Goal: Task Accomplishment & Management: Complete application form

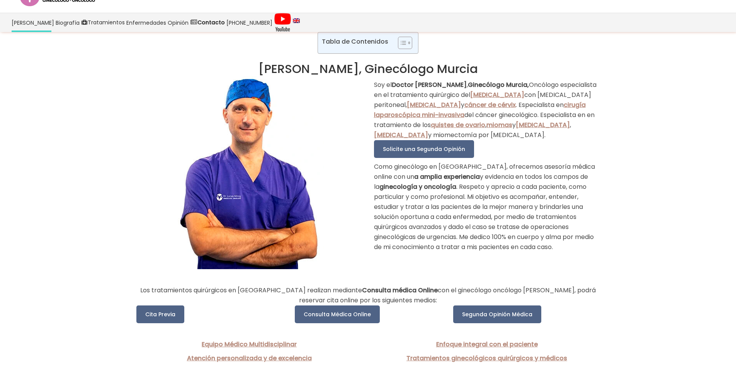
scroll to position [39, 0]
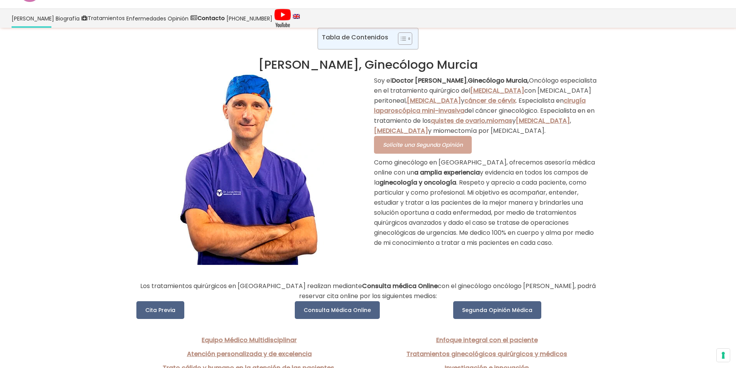
click at [423, 149] on span "Solicite una Segunda Opinión" at bounding box center [423, 145] width 80 height 8
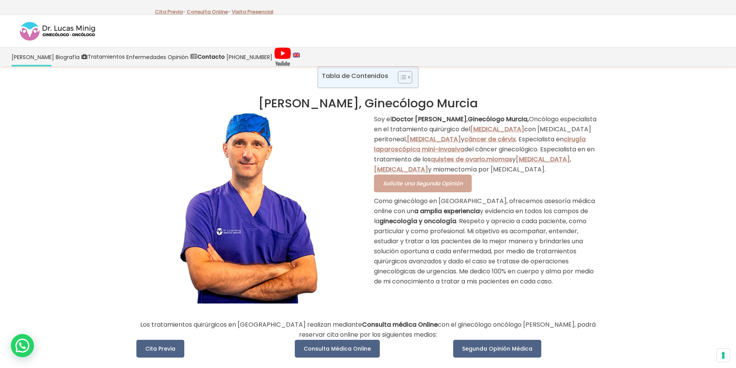
click at [440, 187] on span "Solicite una Segunda Opinión" at bounding box center [423, 184] width 80 height 8
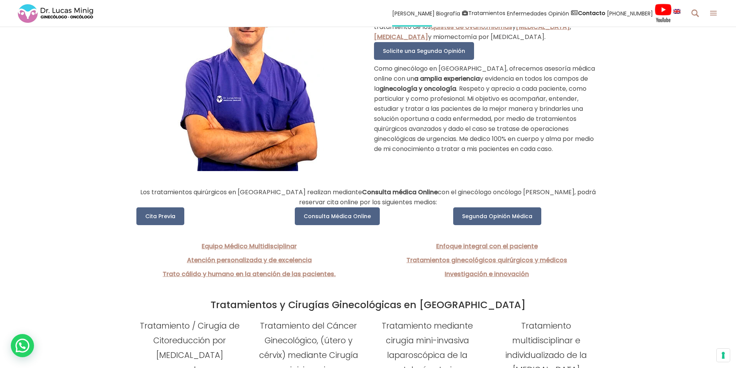
scroll to position [155, 0]
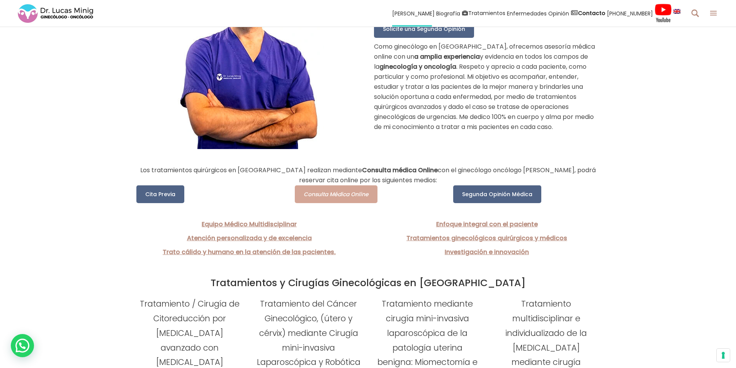
click at [337, 196] on span "Consulta Médica Online" at bounding box center [336, 195] width 65 height 8
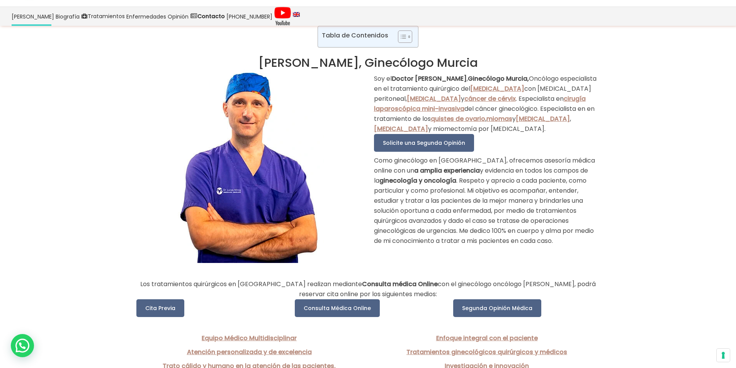
scroll to position [0, 0]
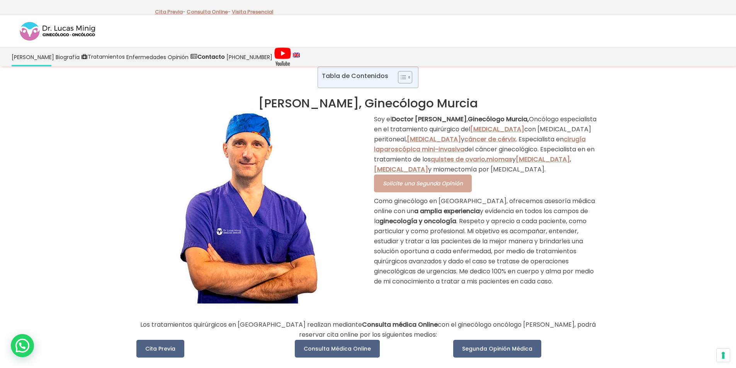
click at [425, 187] on span "Solicite una Segunda Opinión" at bounding box center [423, 184] width 80 height 8
click at [439, 187] on span "Solicite una Segunda Opinión" at bounding box center [423, 184] width 80 height 8
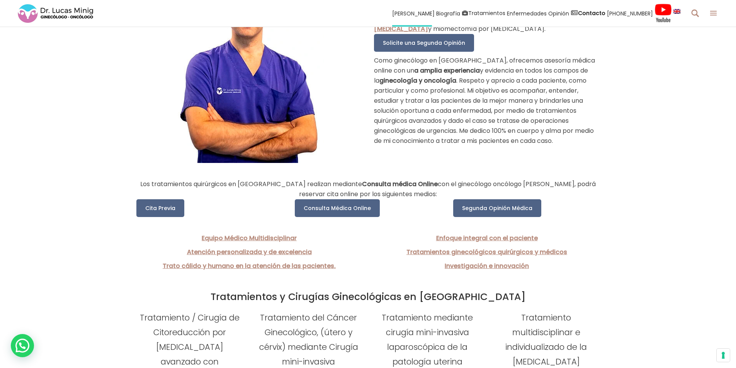
scroll to position [155, 0]
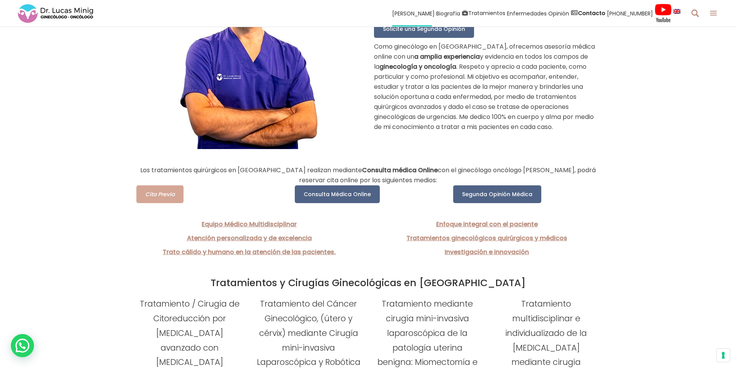
click at [144, 196] on link "Cita Previa" at bounding box center [159, 194] width 47 height 18
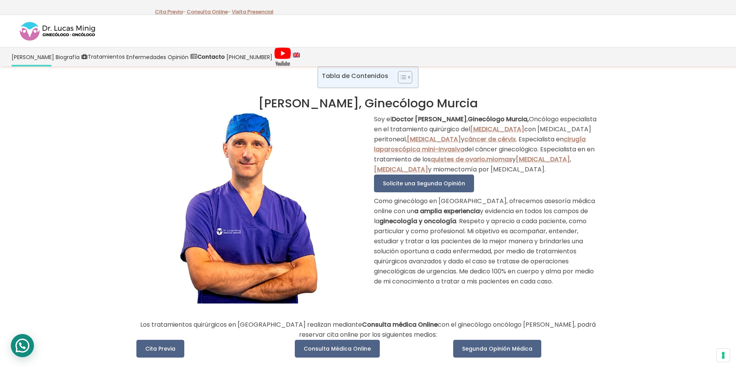
click at [23, 345] on div "WhatsApp contact" at bounding box center [22, 345] width 23 height 23
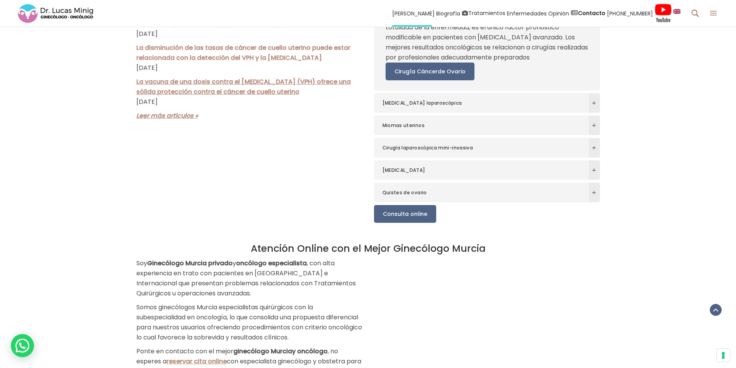
scroll to position [1198, 0]
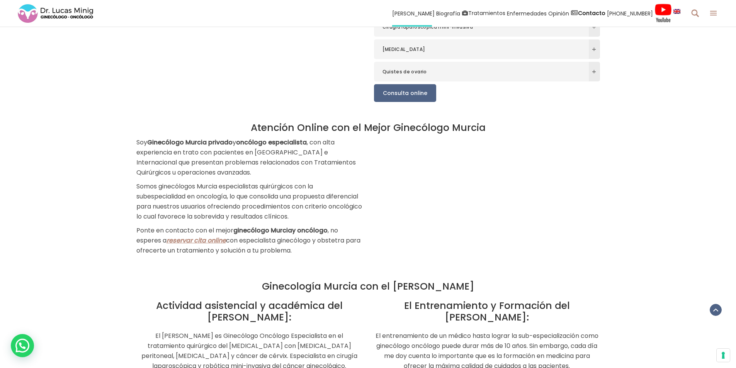
click at [199, 236] on link "reservar cita online" at bounding box center [197, 240] width 60 height 9
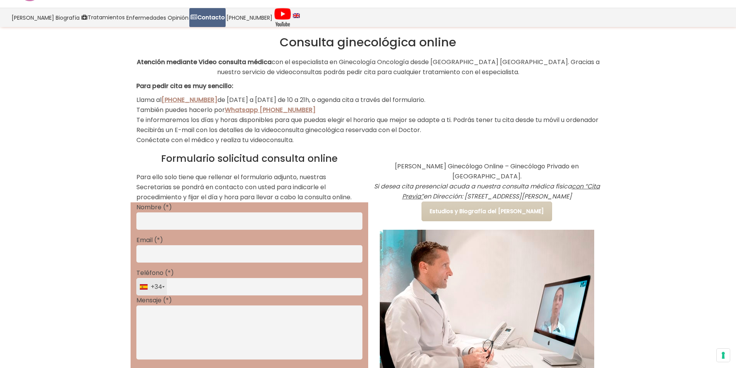
scroll to position [39, 0]
click at [189, 231] on input "Contact form" at bounding box center [249, 221] width 226 height 17
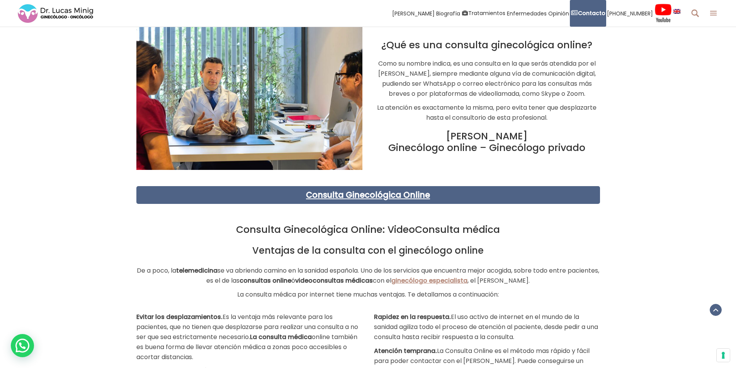
scroll to position [502, 0]
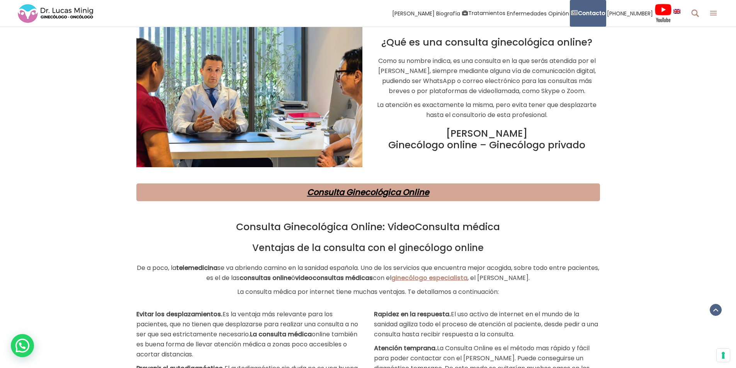
click at [391, 198] on link "Consulta Ginecológica Online" at bounding box center [368, 192] width 122 height 11
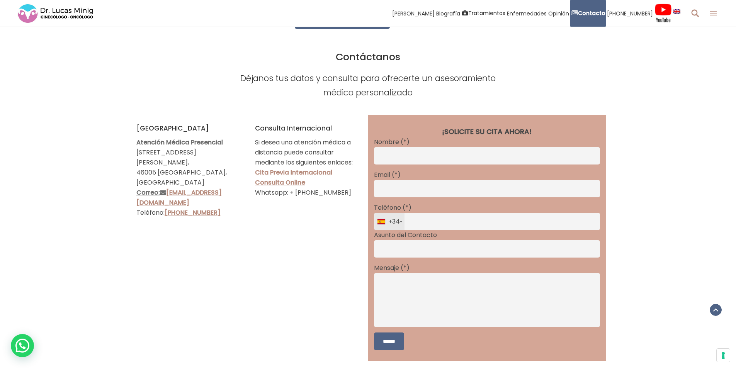
scroll to position [1253, 0]
click at [456, 147] on input "Contact form" at bounding box center [487, 155] width 226 height 17
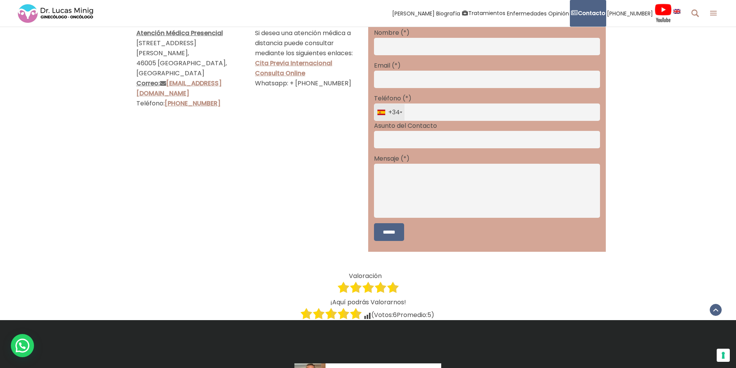
scroll to position [1292, 0]
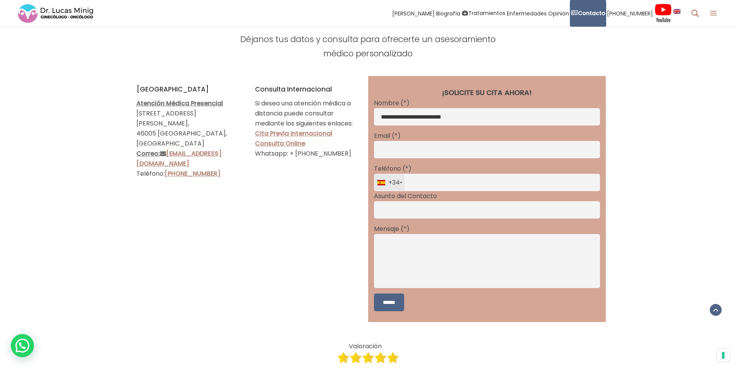
type input "**********"
click at [389, 141] on input "Contact form" at bounding box center [487, 149] width 226 height 17
type input "**********"
click at [428, 174] on input "Contact form" at bounding box center [487, 182] width 226 height 17
type input "**********"
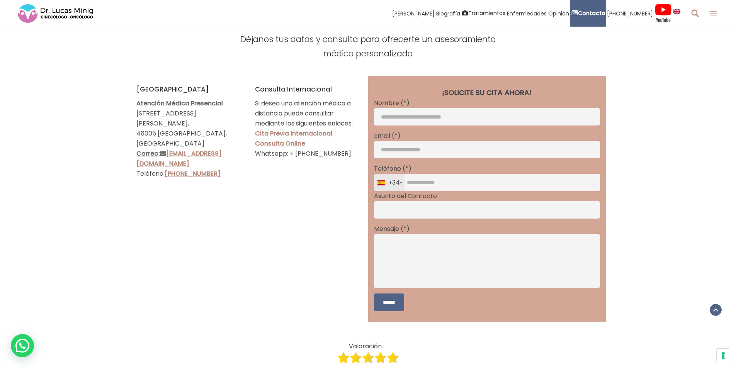
click at [415, 201] on input "Contact form" at bounding box center [487, 209] width 226 height 17
type input "**********"
click at [405, 235] on textarea "Contact form" at bounding box center [487, 261] width 226 height 54
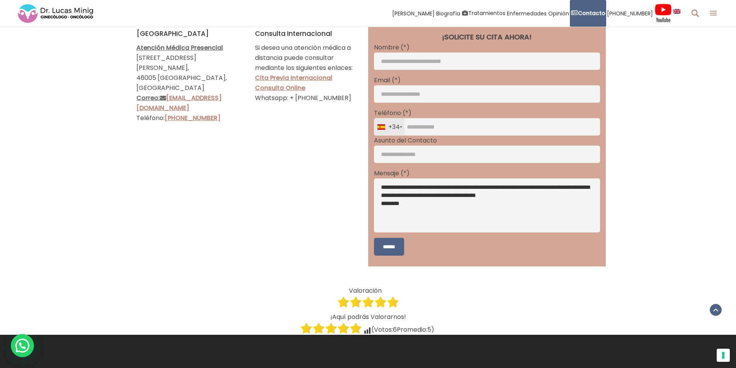
scroll to position [1408, 0]
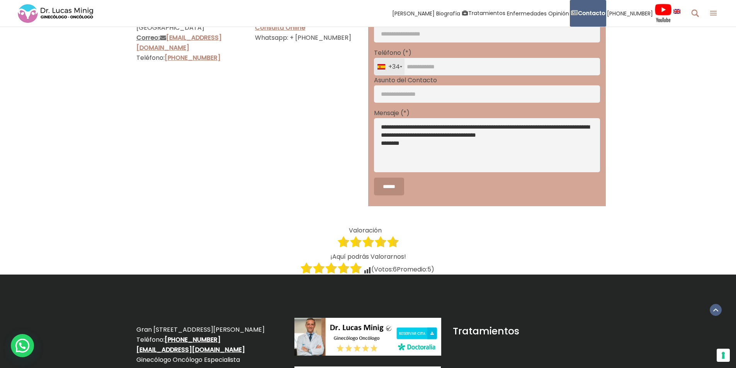
type textarea "**********"
click at [396, 178] on input "******" at bounding box center [389, 187] width 30 height 18
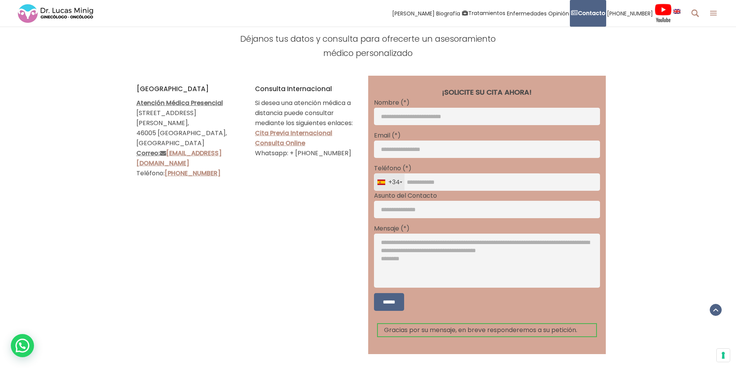
scroll to position [1292, 0]
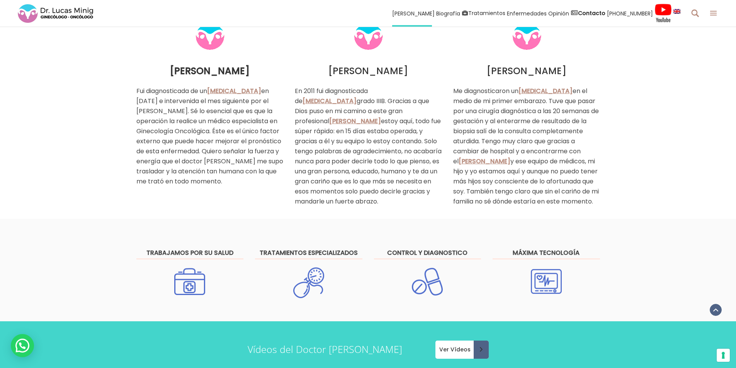
scroll to position [580, 0]
